Goal: Navigation & Orientation: Find specific page/section

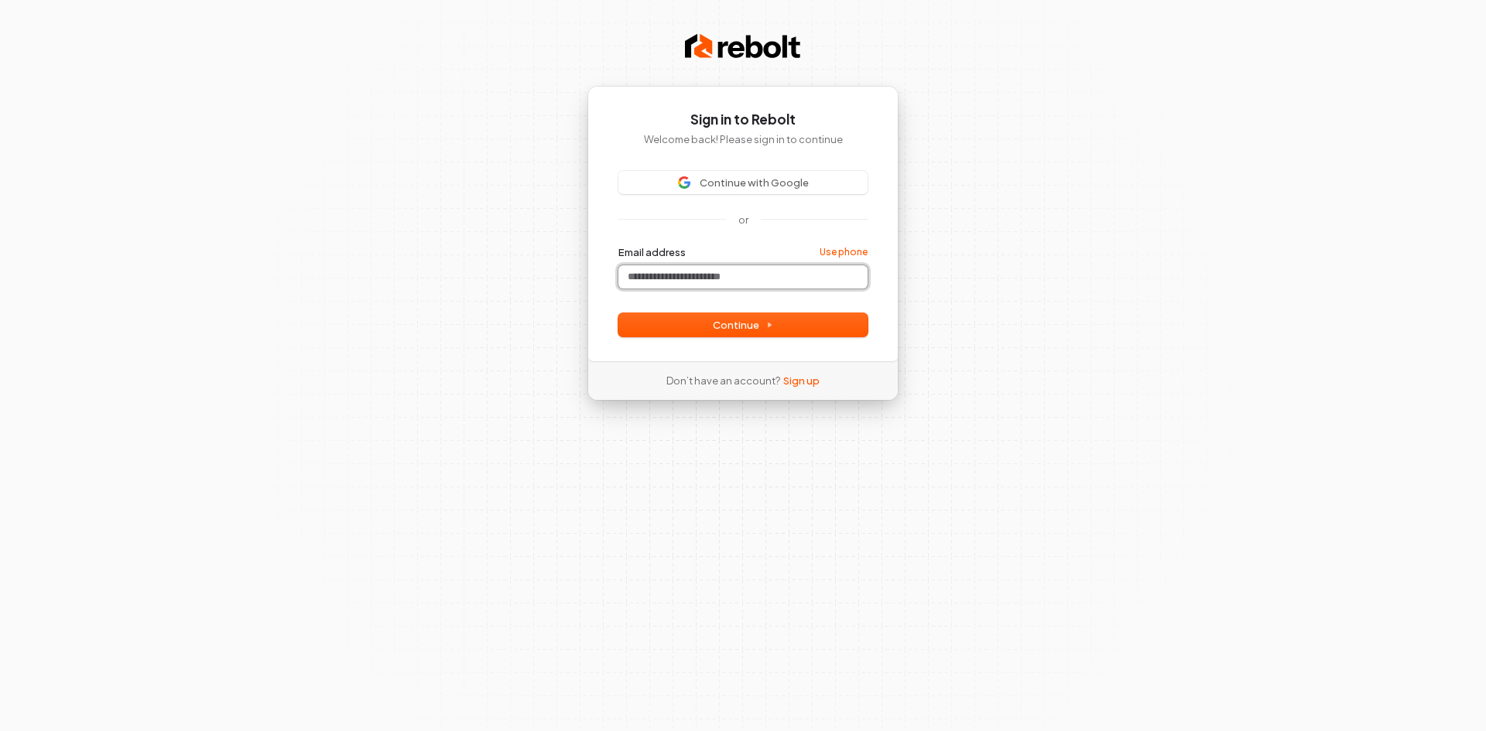
click at [711, 282] on input "Email address" at bounding box center [742, 276] width 249 height 23
click at [741, 327] on span "Continue" at bounding box center [743, 325] width 60 height 14
type input "**********"
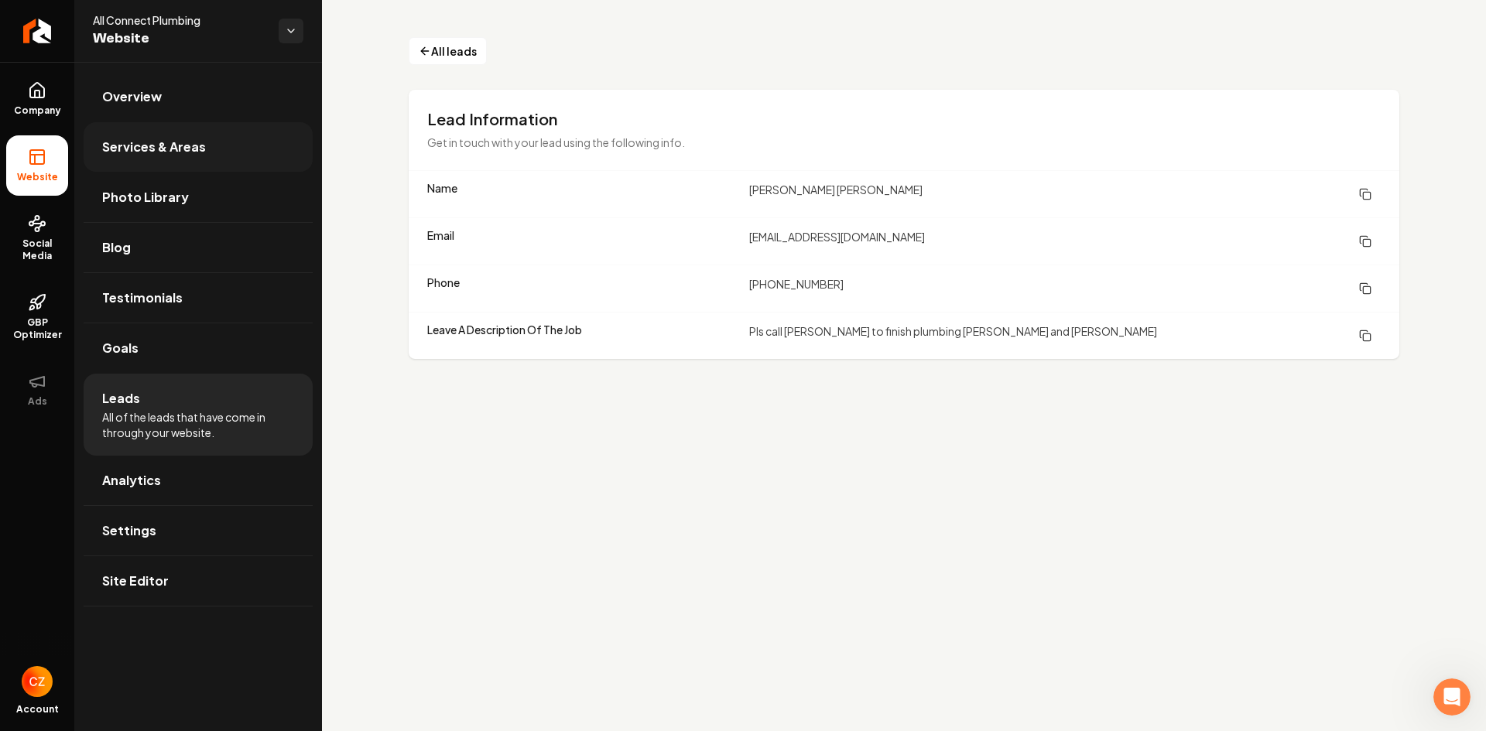
click at [191, 146] on span "Services & Areas" at bounding box center [154, 147] width 104 height 19
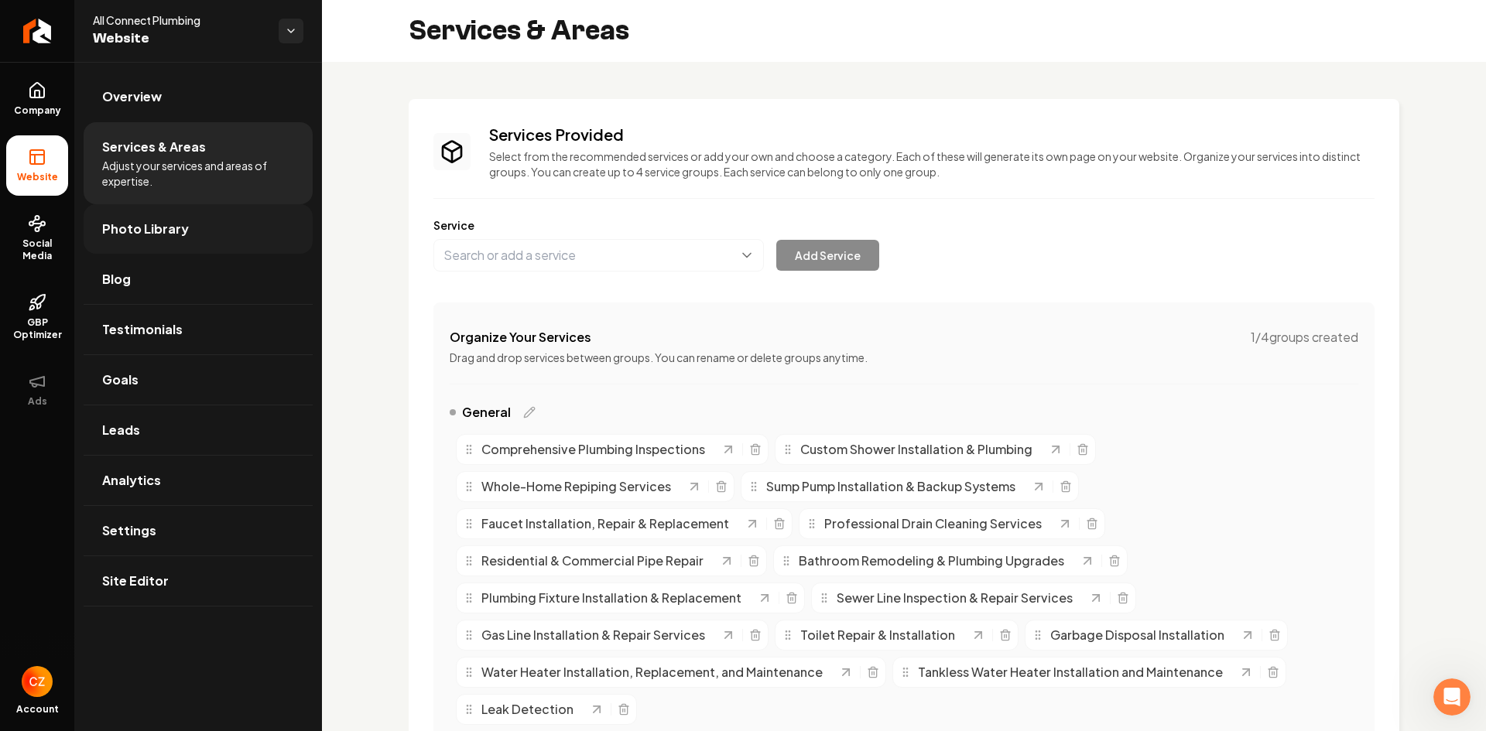
click at [201, 236] on link "Photo Library" at bounding box center [198, 229] width 229 height 50
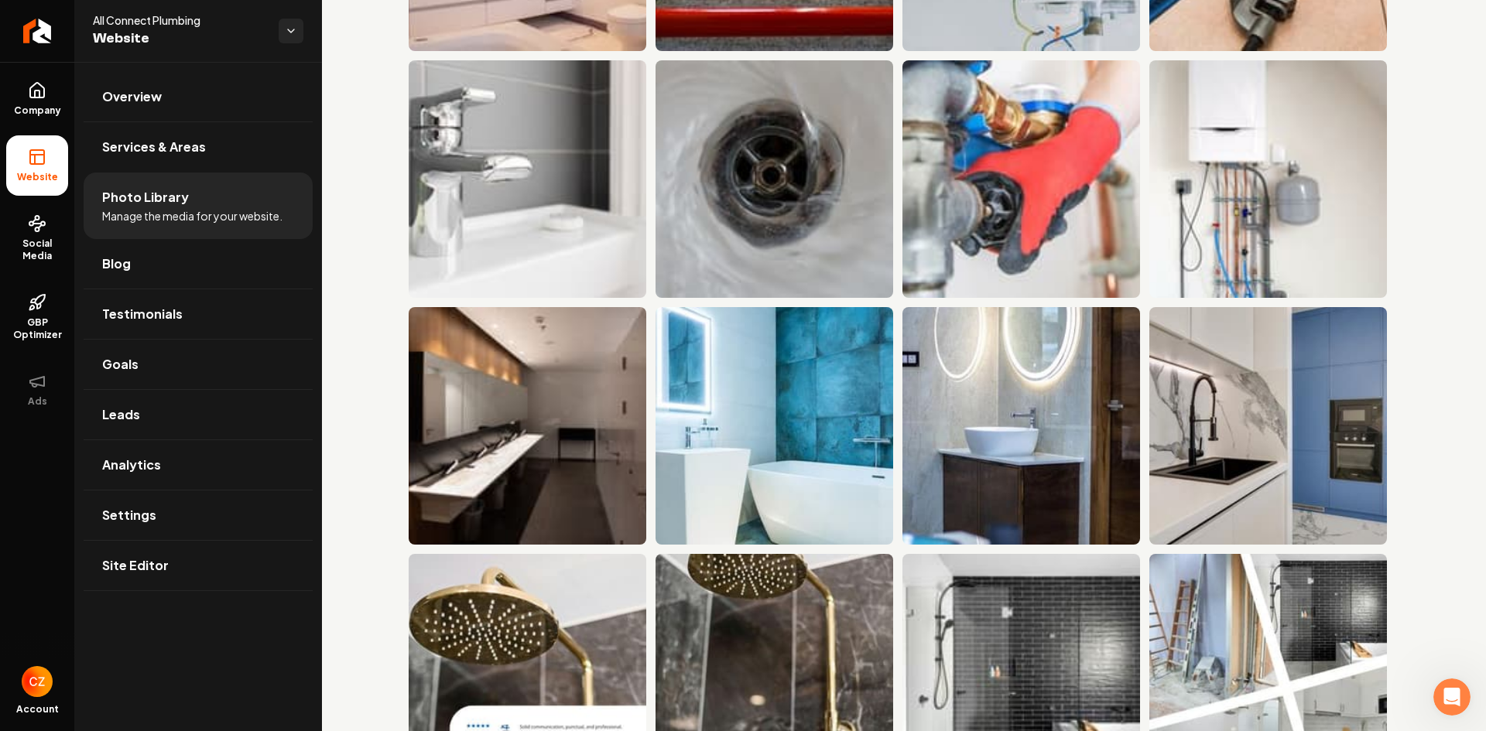
scroll to position [774, 0]
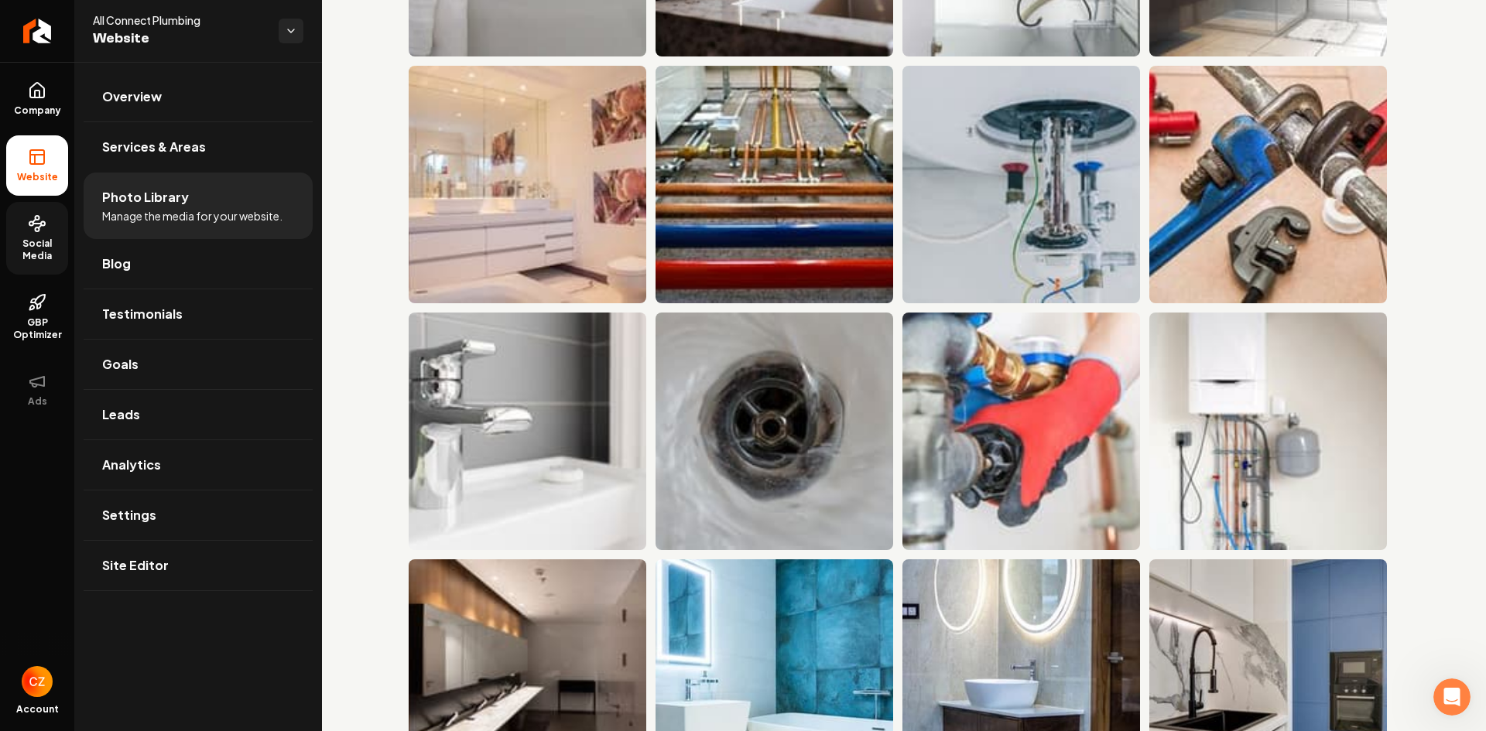
click at [43, 242] on span "Social Media" at bounding box center [37, 250] width 62 height 25
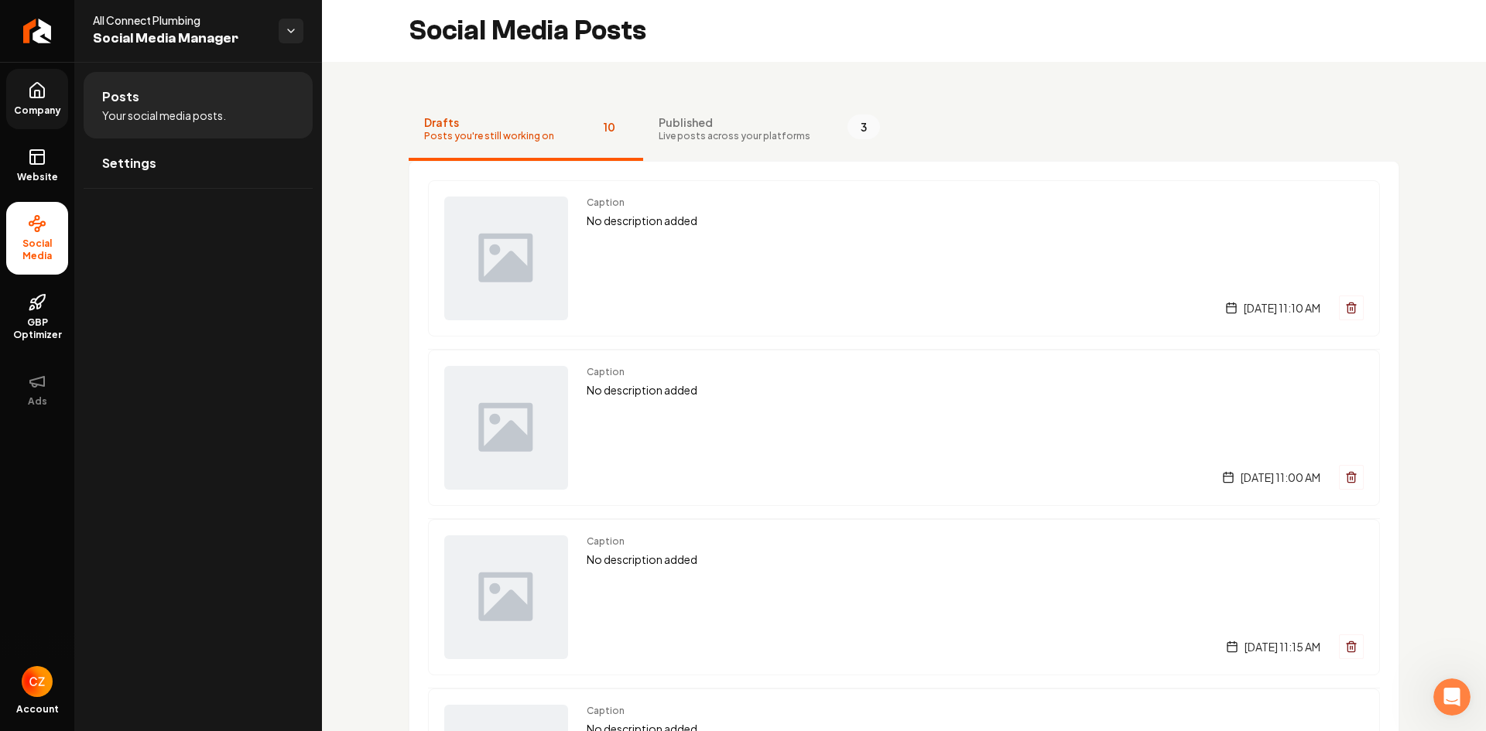
click at [48, 104] on span "Company" at bounding box center [38, 110] width 60 height 12
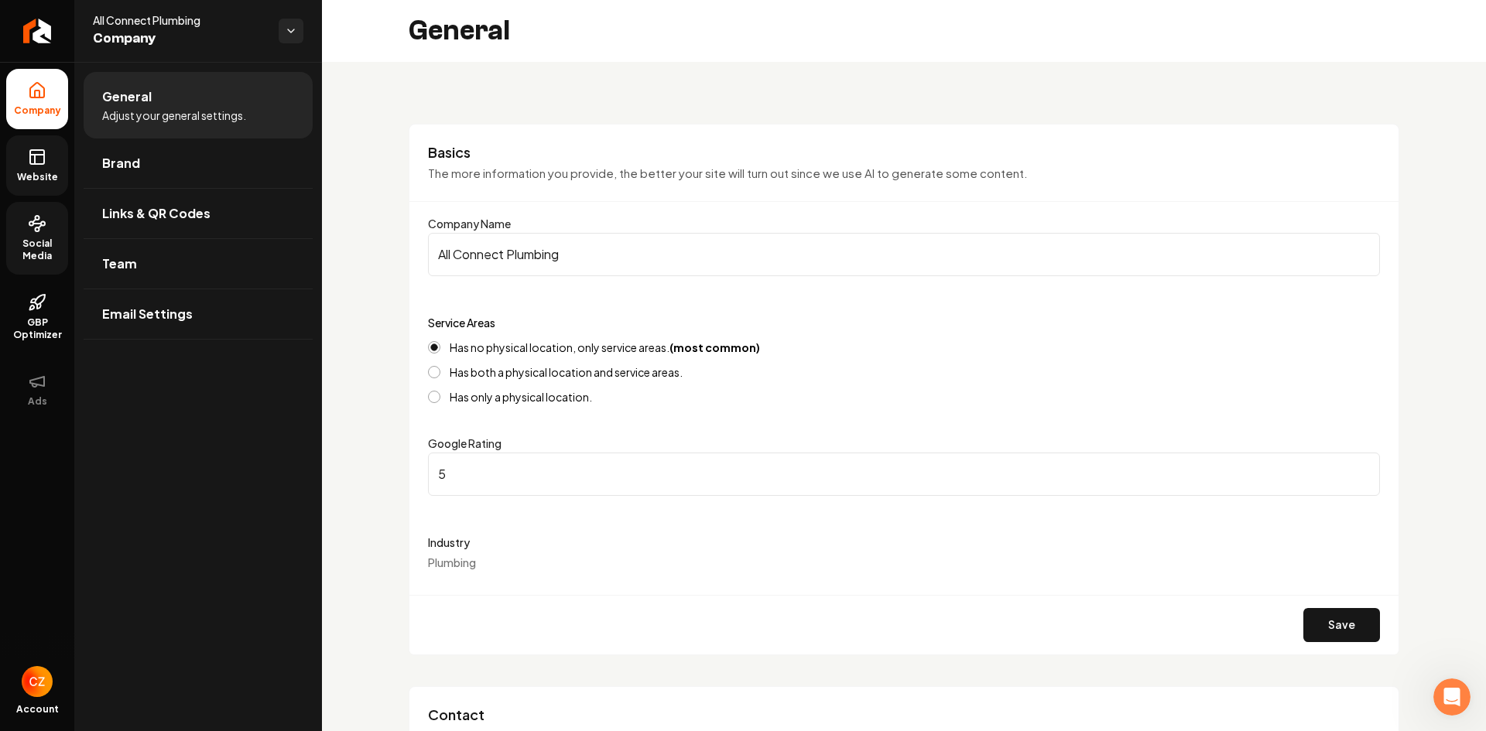
click at [35, 179] on span "Website" at bounding box center [37, 177] width 53 height 12
